Goal: Transaction & Acquisition: Obtain resource

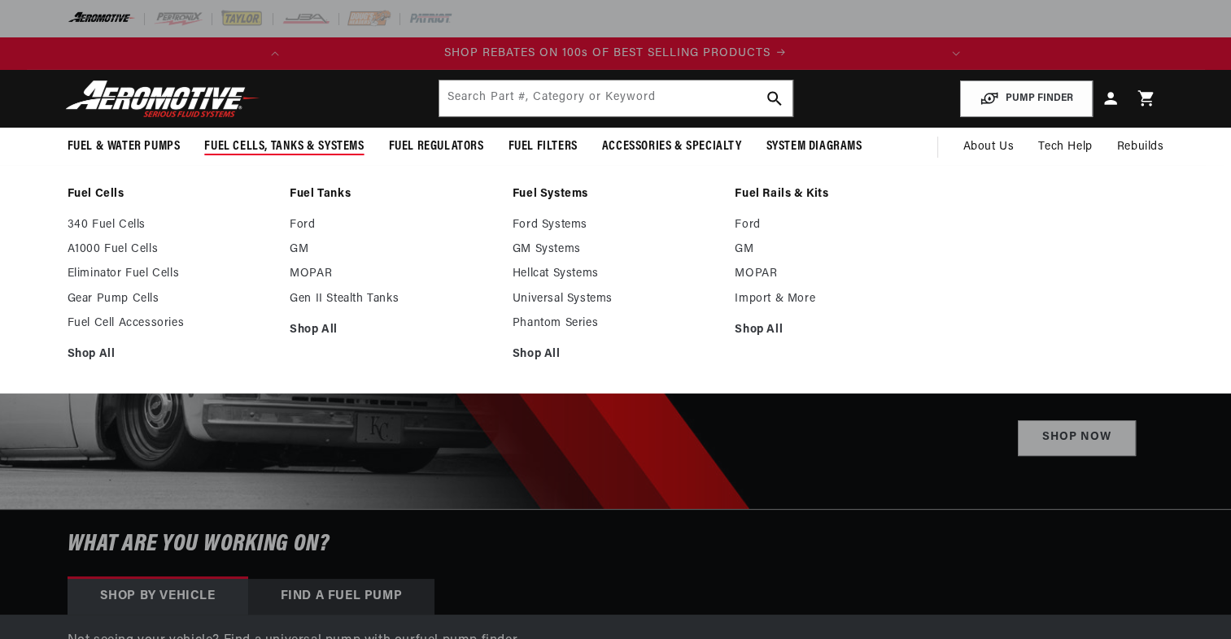
click at [267, 146] on span "Fuel Cells, Tanks & Systems" at bounding box center [283, 146] width 159 height 17
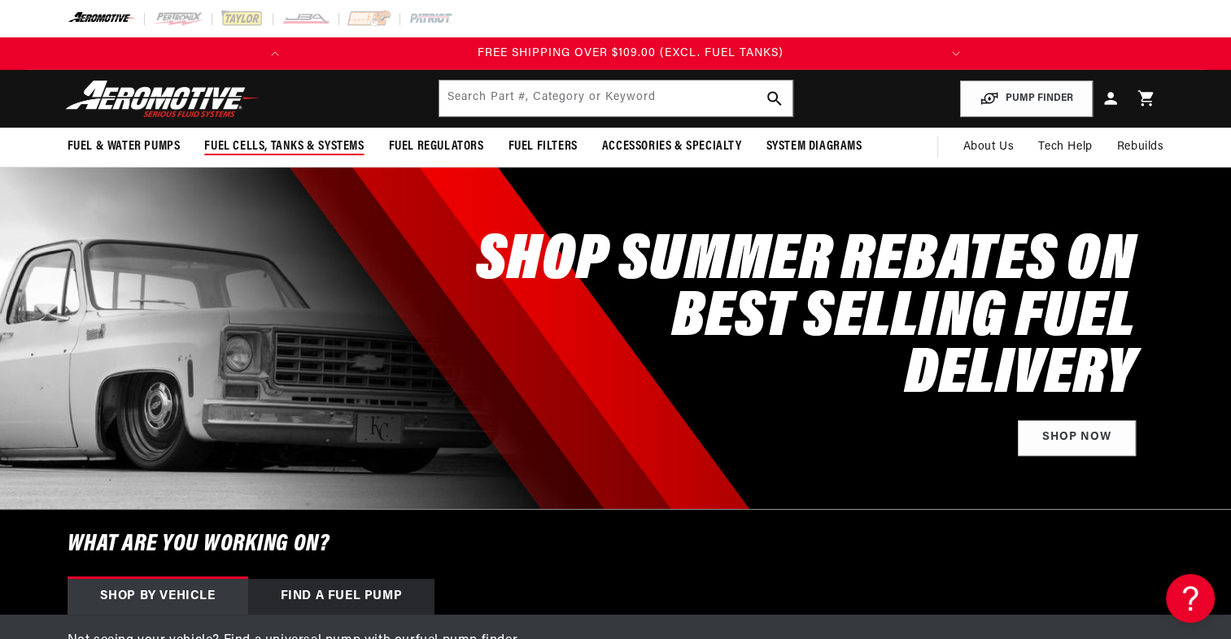
scroll to position [0, 643]
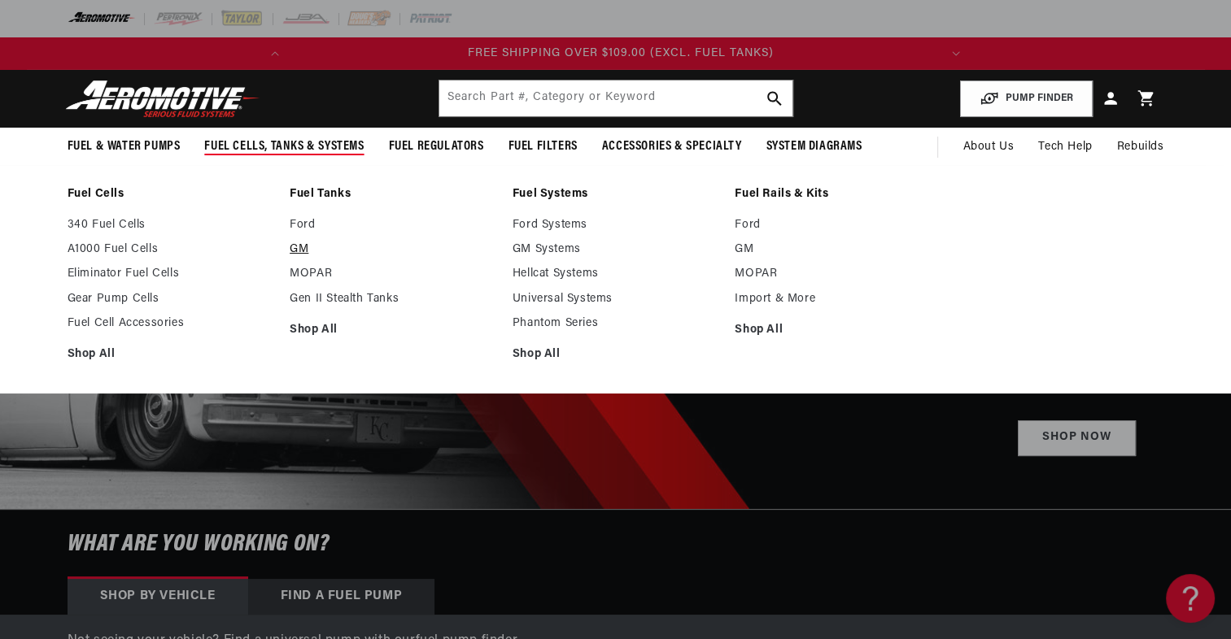
click at [306, 248] on link "GM" at bounding box center [393, 249] width 207 height 15
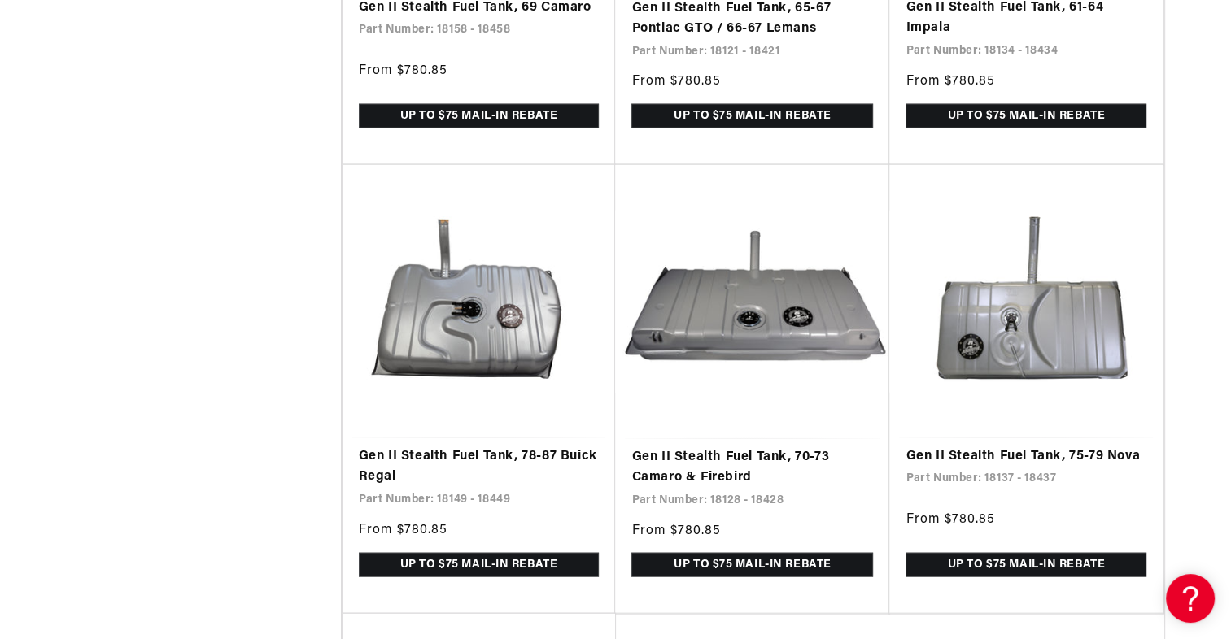
scroll to position [0, 643]
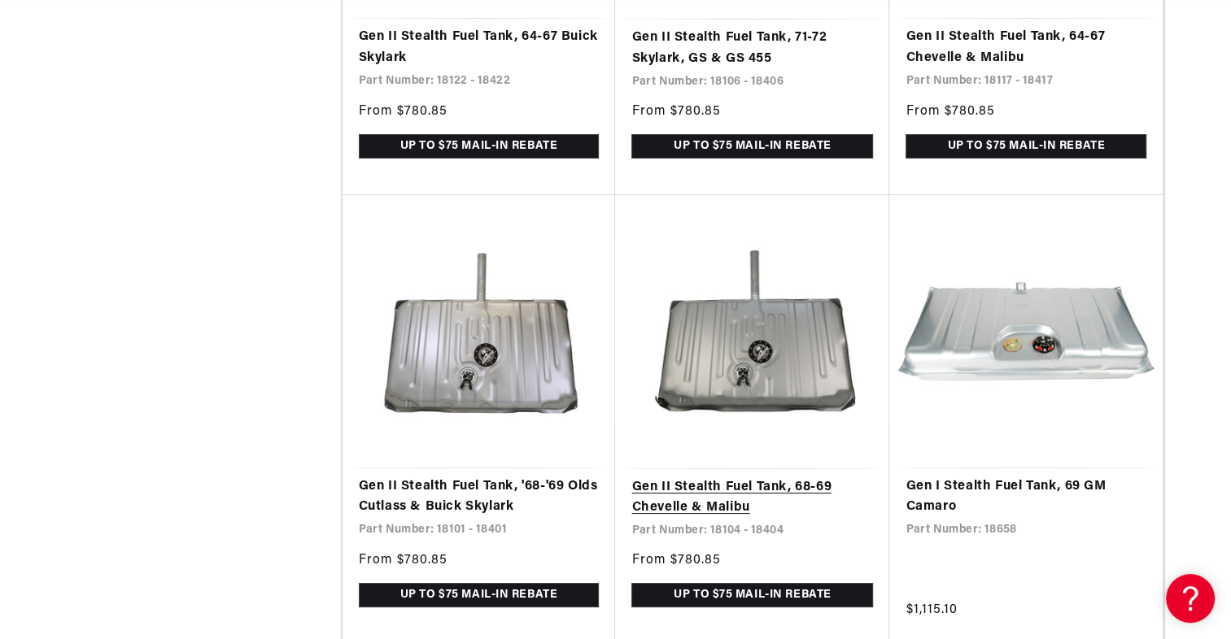
click at [805, 478] on link "Gen II Stealth Fuel Tank, 68-69 Chevelle & Malibu" at bounding box center [752, 498] width 242 height 41
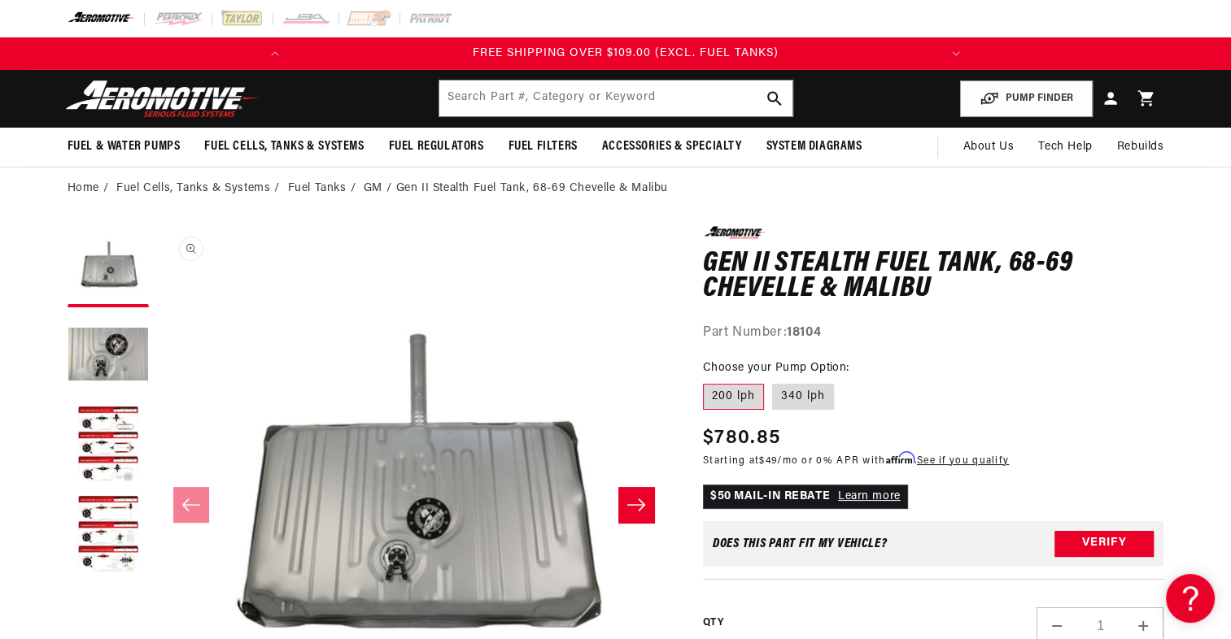
scroll to position [0, 643]
click at [797, 400] on label "340 lph" at bounding box center [803, 397] width 62 height 26
click at [773, 382] on input "340 lph" at bounding box center [772, 381] width 1 height 1
radio input "true"
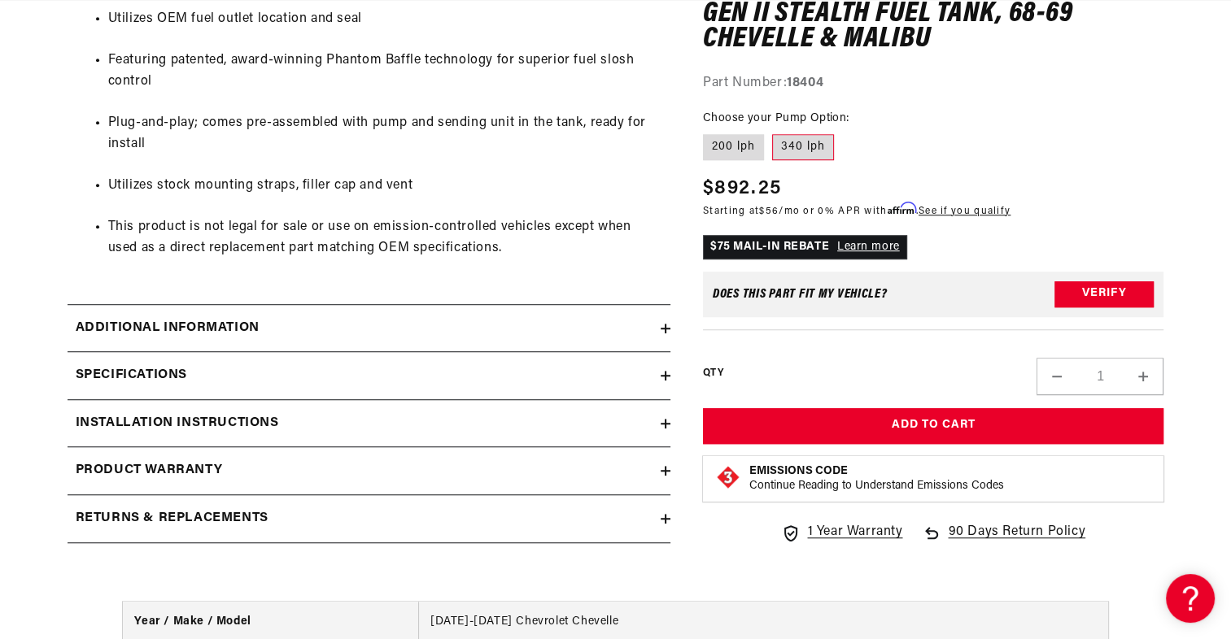
click at [260, 421] on h2 "Installation Instructions" at bounding box center [177, 423] width 203 height 21
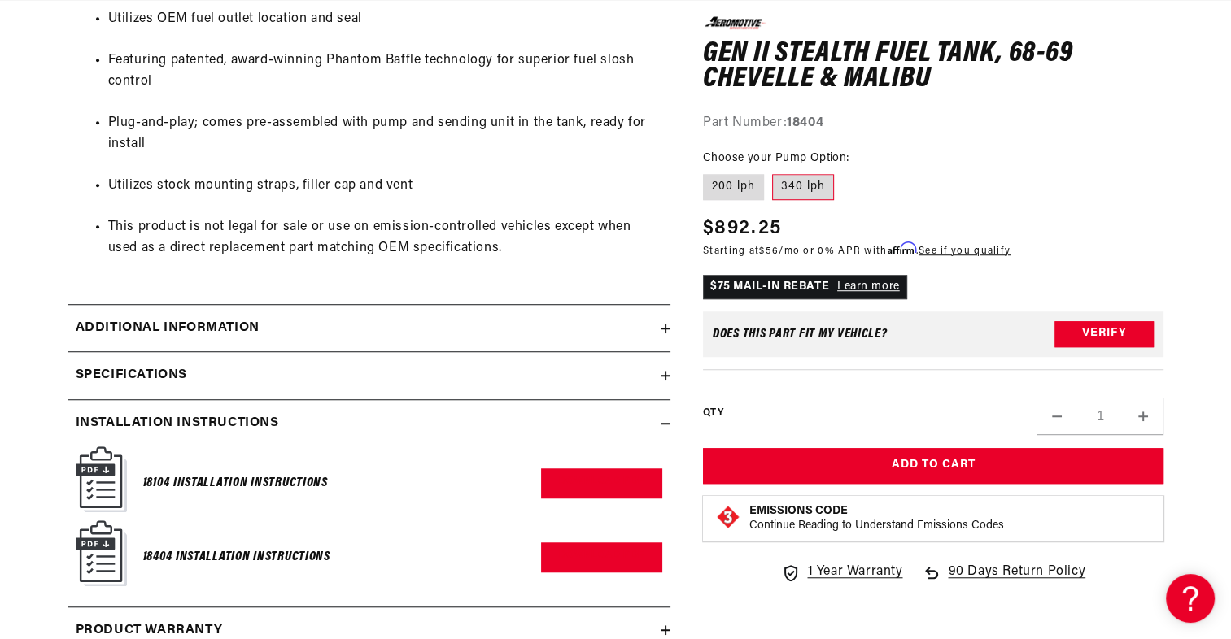
scroll to position [0, 643]
click at [273, 480] on h6 "18104 Installation Instructions" at bounding box center [235, 484] width 185 height 22
click at [606, 482] on link "Download PDF" at bounding box center [601, 484] width 121 height 30
